Goal: Use online tool/utility: Utilize a website feature to perform a specific function

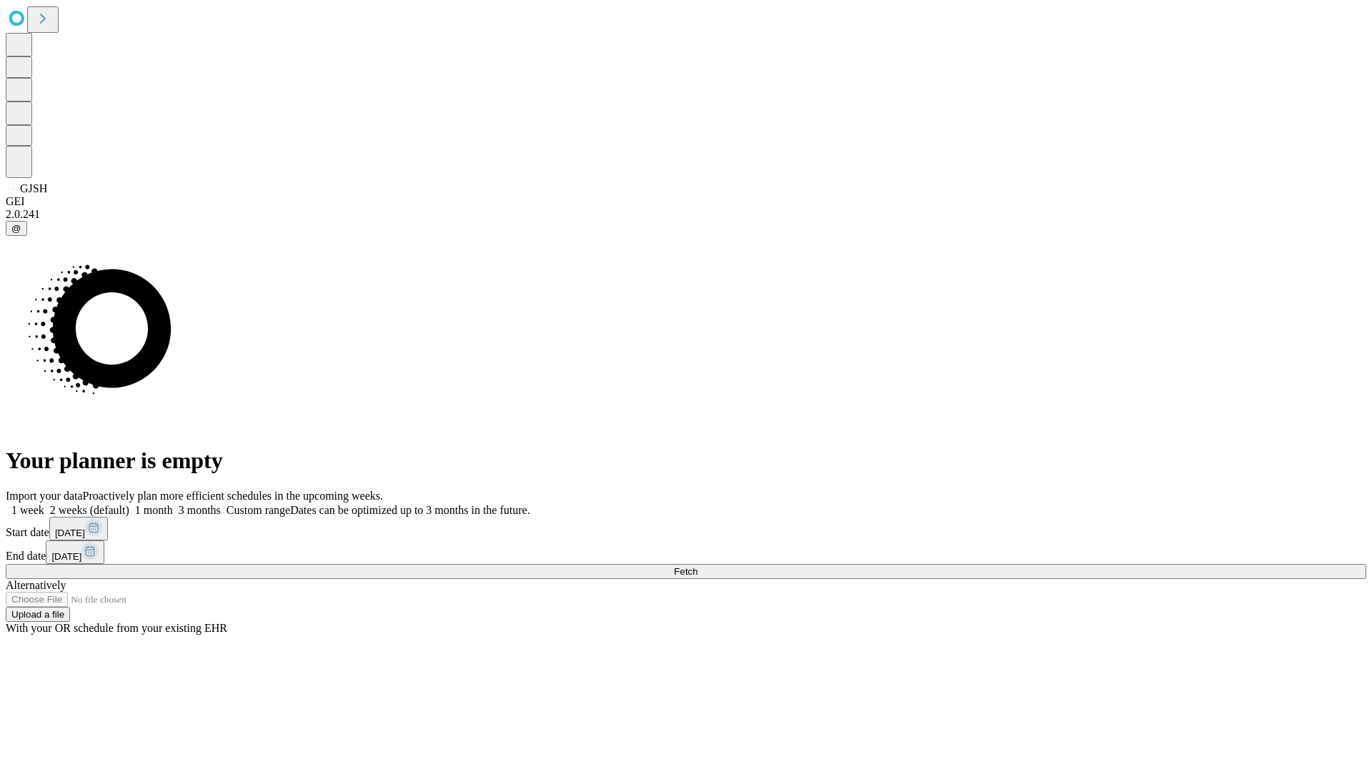
click at [697, 566] on span "Fetch" at bounding box center [686, 571] width 24 height 11
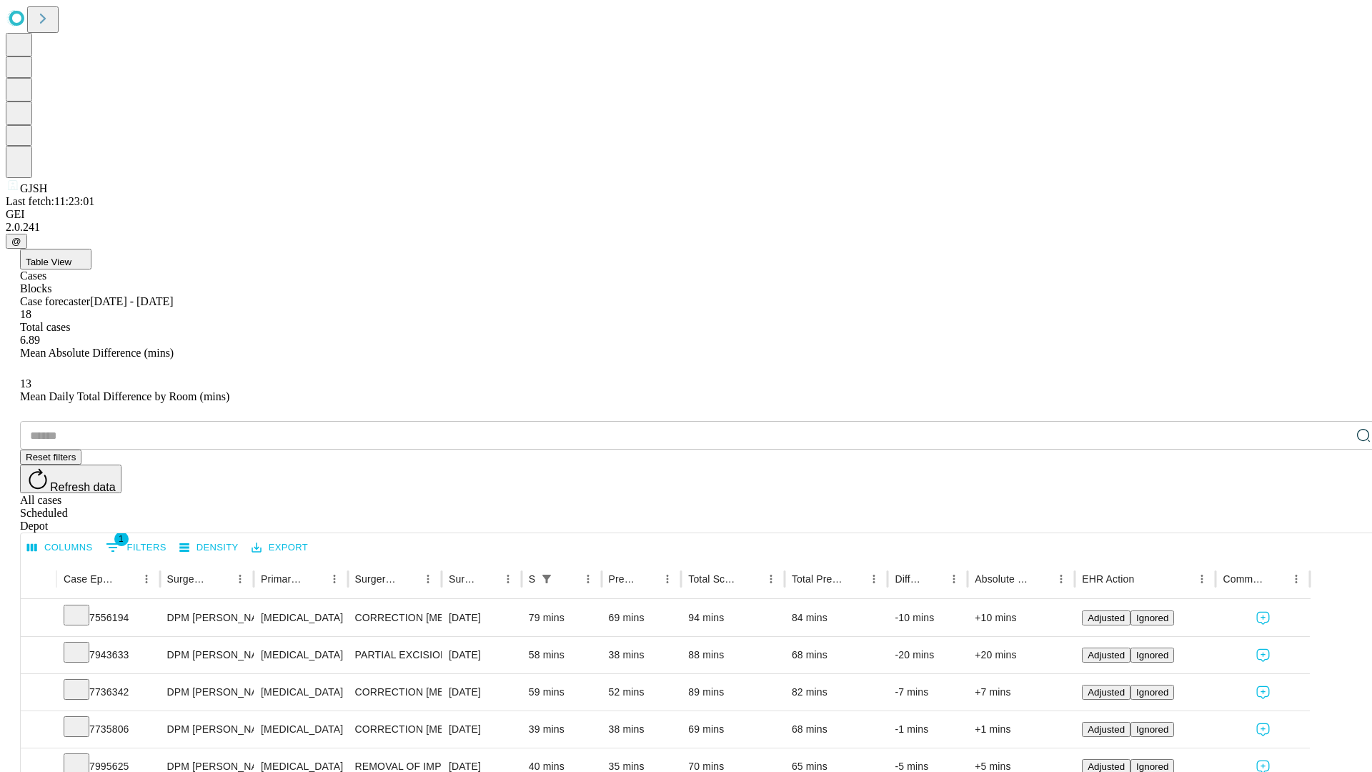
click at [71, 256] on span "Table View" at bounding box center [49, 261] width 46 height 11
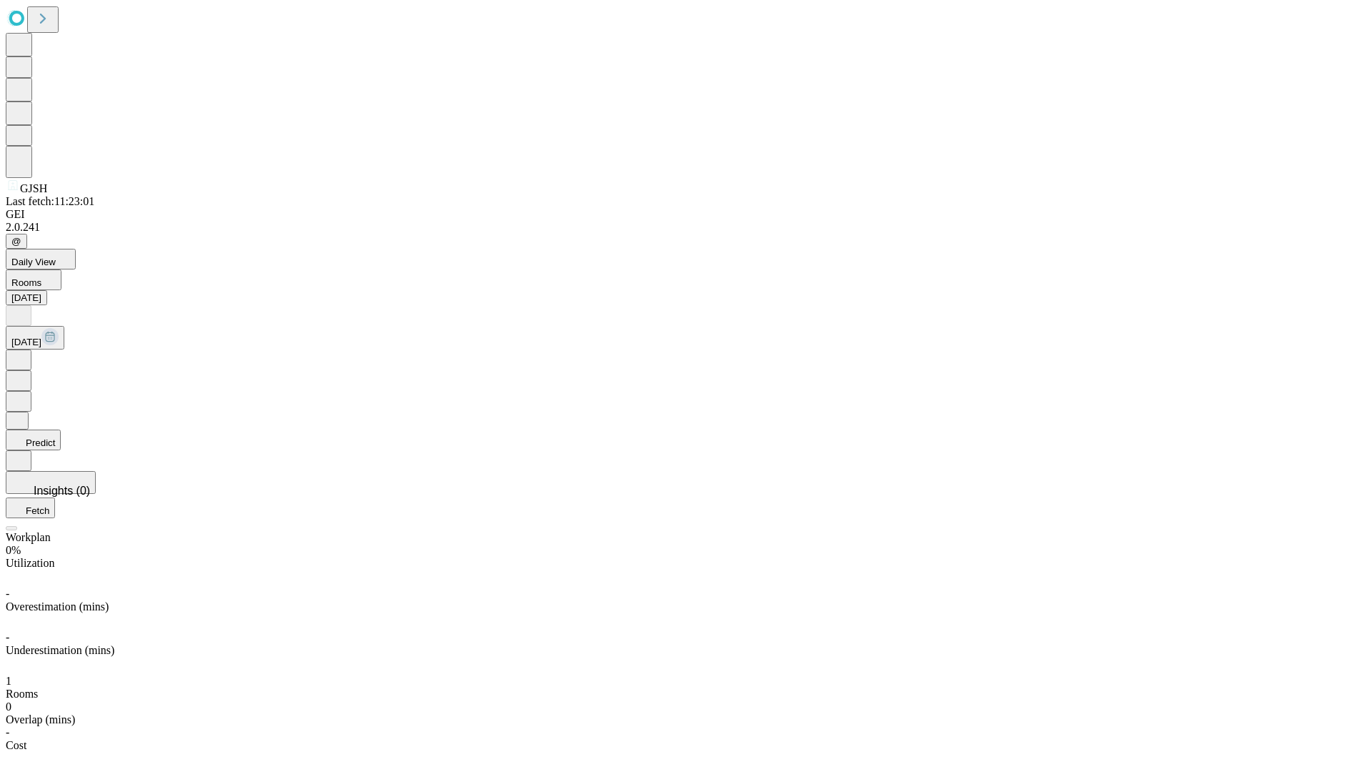
click at [61, 429] on button "Predict" at bounding box center [33, 439] width 55 height 21
